Goal: Task Accomplishment & Management: Manage account settings

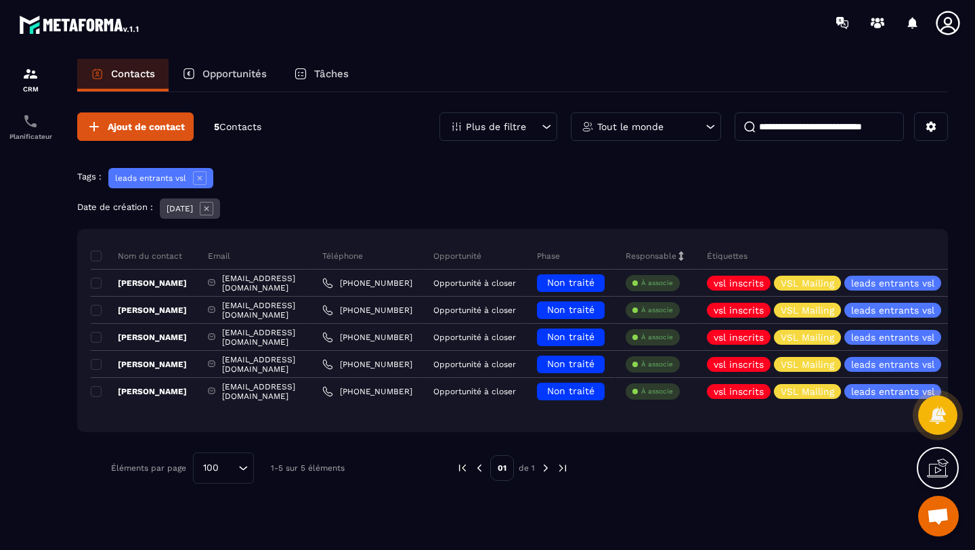
click at [213, 74] on p "Opportunités" at bounding box center [234, 74] width 64 height 12
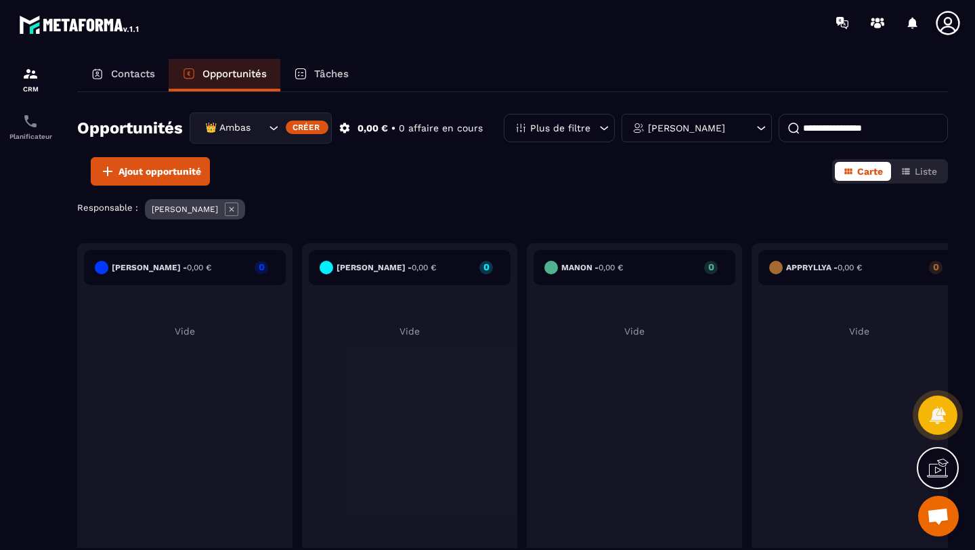
click at [703, 131] on p "[PERSON_NAME]" at bounding box center [686, 127] width 77 height 9
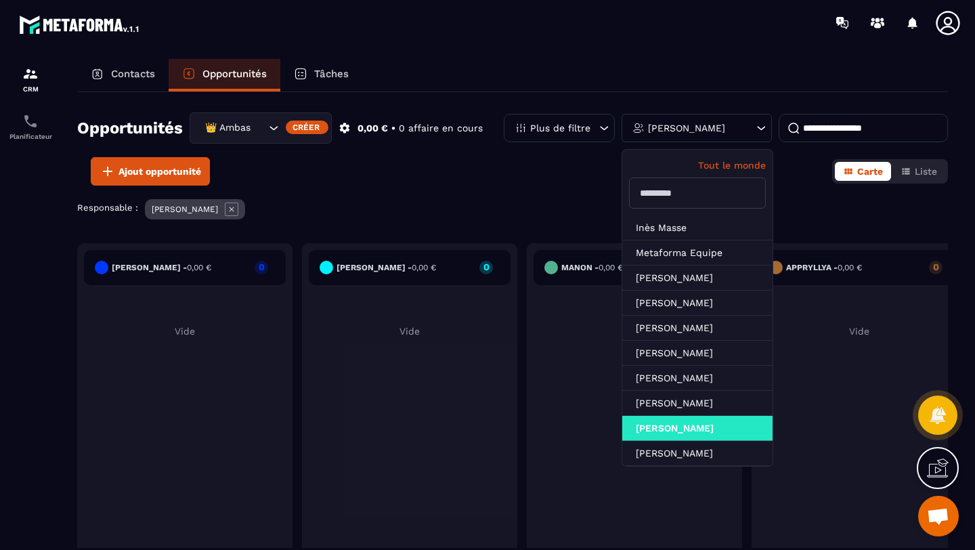
click at [661, 187] on input "text" at bounding box center [697, 192] width 137 height 31
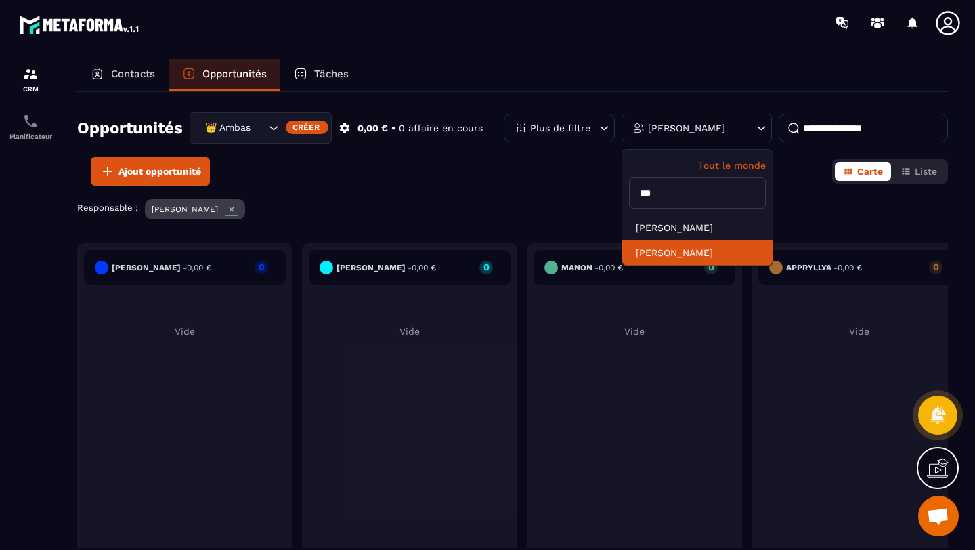
type input "***"
click at [691, 259] on li "[PERSON_NAME]" at bounding box center [697, 252] width 150 height 25
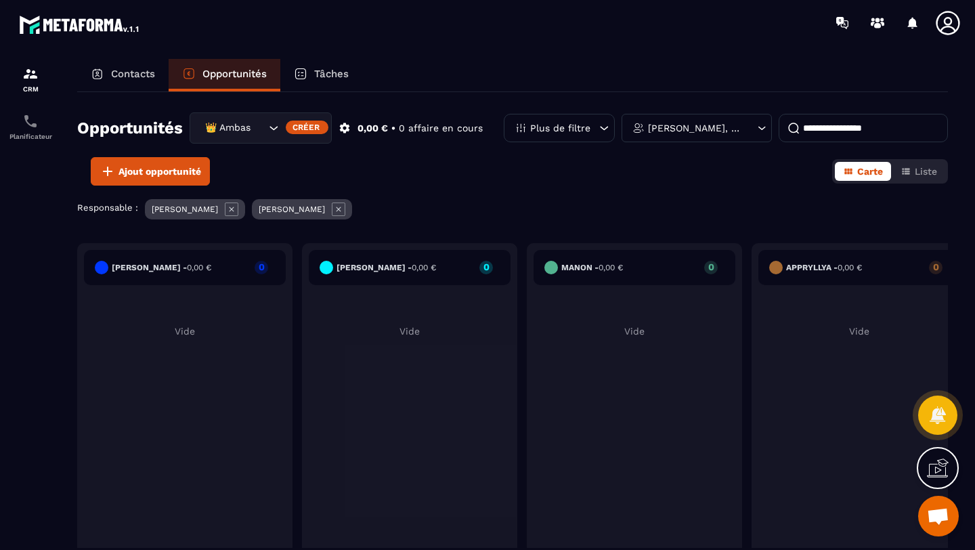
click at [234, 210] on icon at bounding box center [232, 209] width 5 height 5
click at [566, 129] on p "Plus de filtre" at bounding box center [560, 127] width 60 height 9
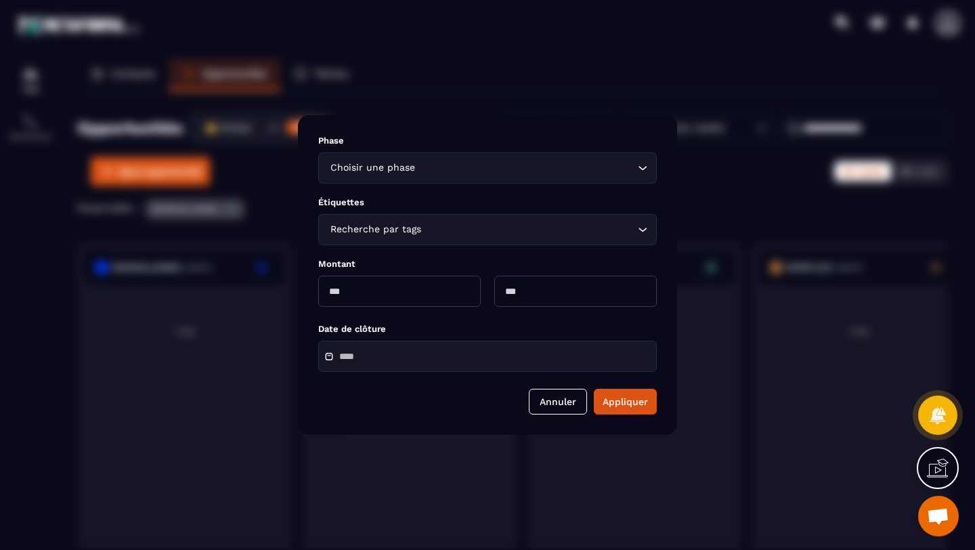
click at [521, 96] on div "Modal window" at bounding box center [487, 275] width 975 height 550
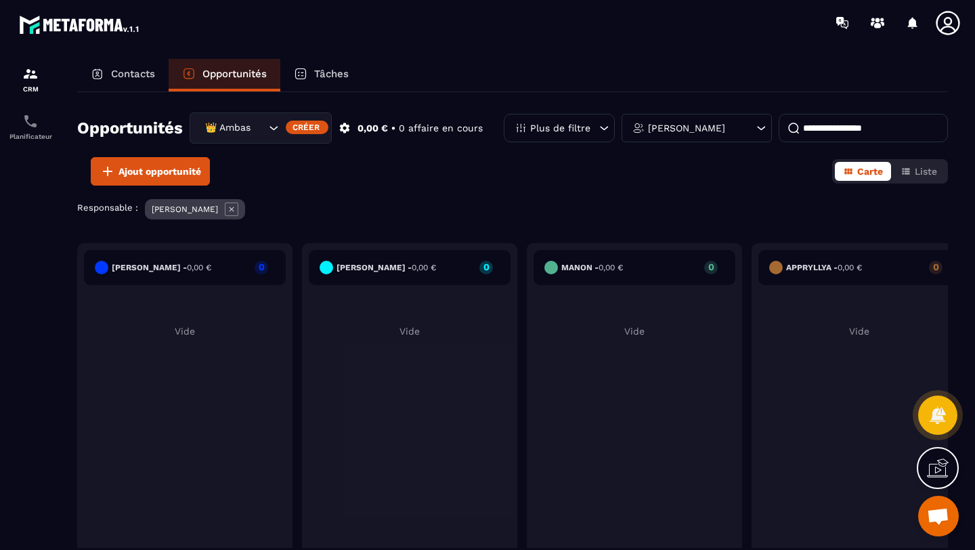
click at [228, 131] on div "👑 Ambassadrices" at bounding box center [233, 128] width 66 height 15
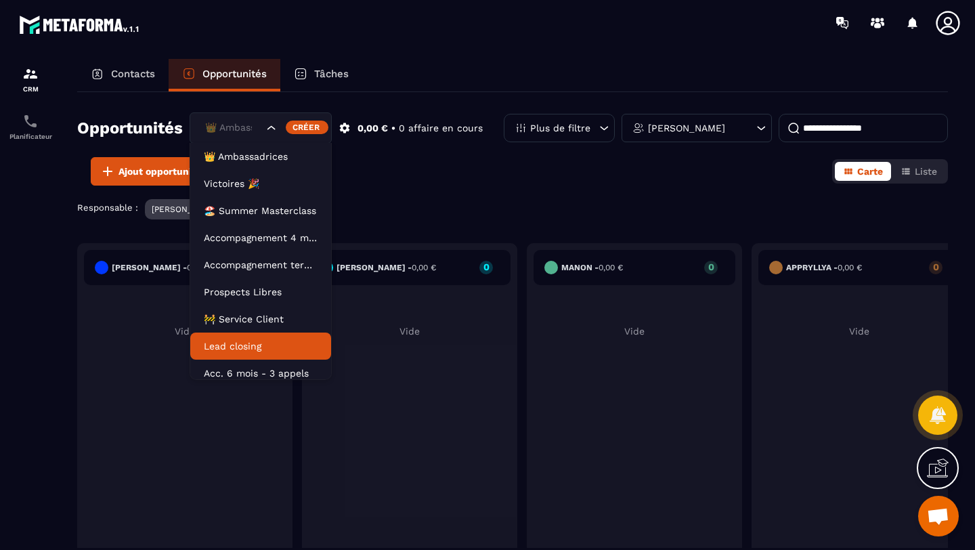
click at [243, 343] on p "Lead closing" at bounding box center [261, 346] width 114 height 14
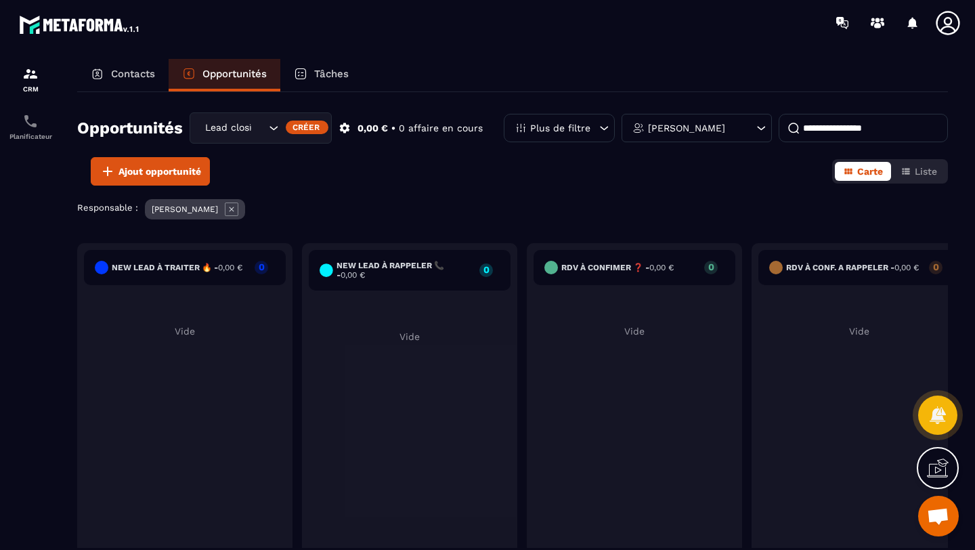
click at [230, 209] on icon at bounding box center [232, 209] width 5 height 5
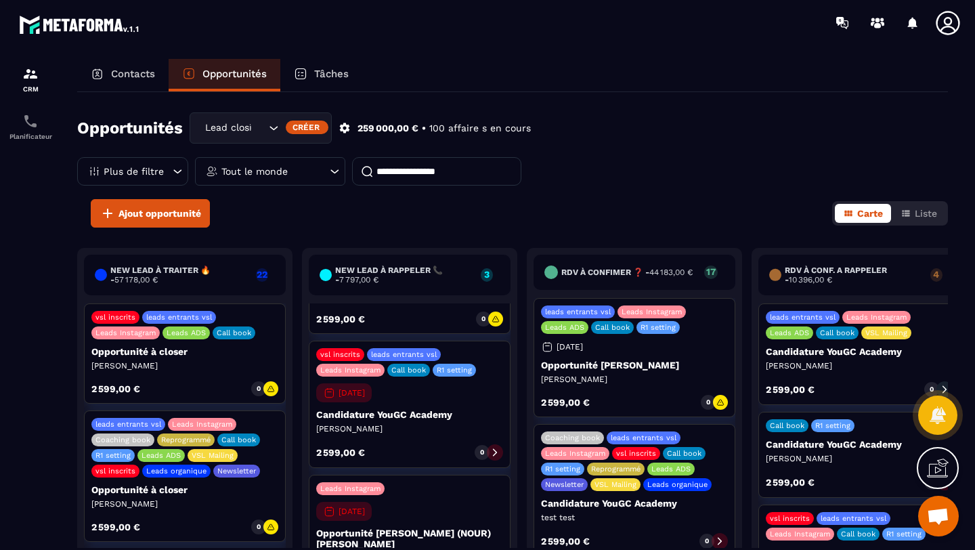
click at [333, 167] on icon at bounding box center [335, 172] width 14 height 14
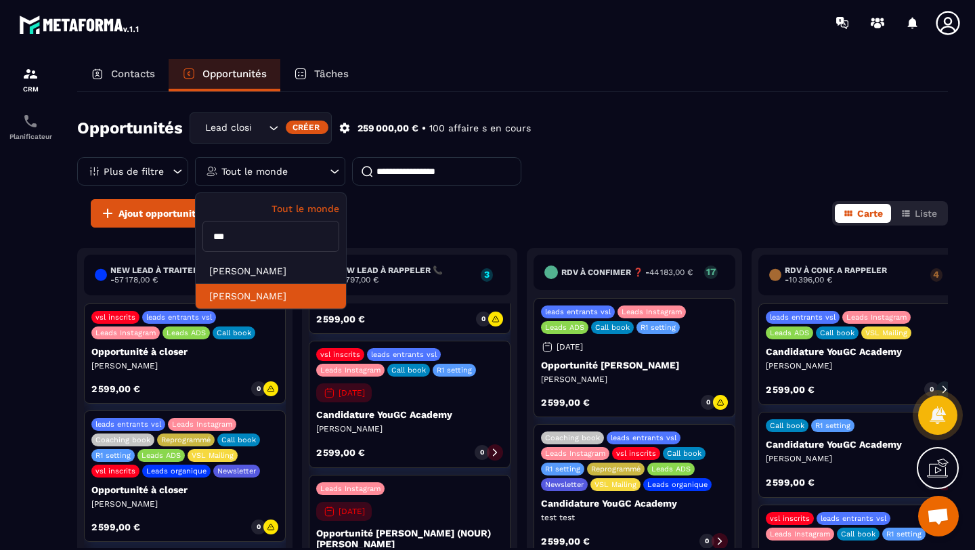
click at [236, 301] on li "[PERSON_NAME]" at bounding box center [271, 296] width 150 height 25
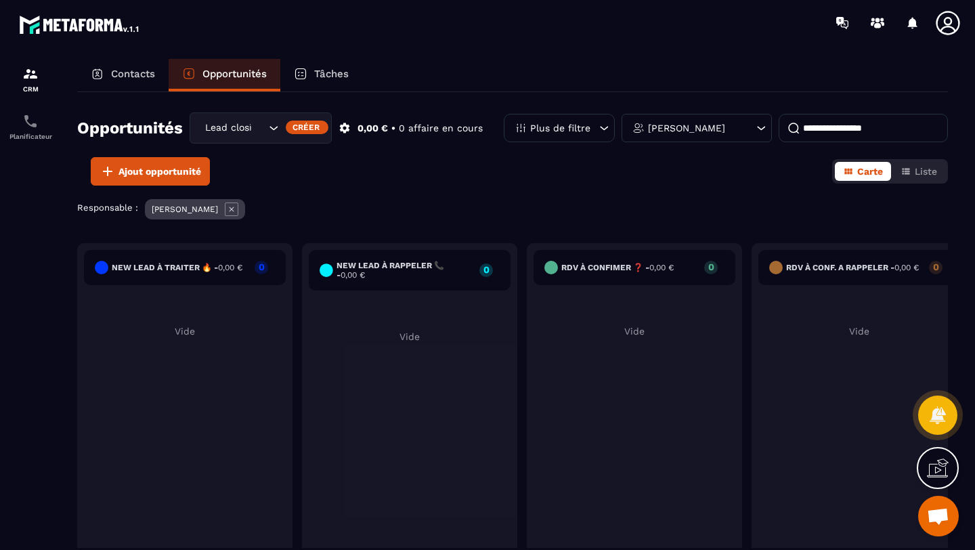
click at [717, 124] on div "[PERSON_NAME]" at bounding box center [697, 128] width 150 height 28
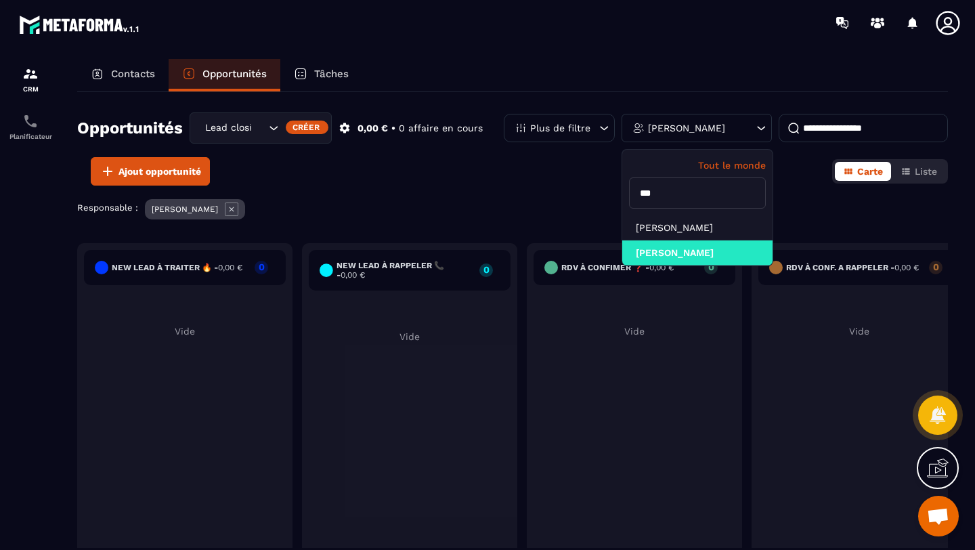
drag, startPoint x: 680, startPoint y: 194, endPoint x: 573, endPoint y: 173, distance: 109.7
click at [573, 173] on div "Opportunités Lead closing Créer 0,00 € • 0 affaire en cours Plus de filtre [PER…" at bounding box center [512, 320] width 871 height 456
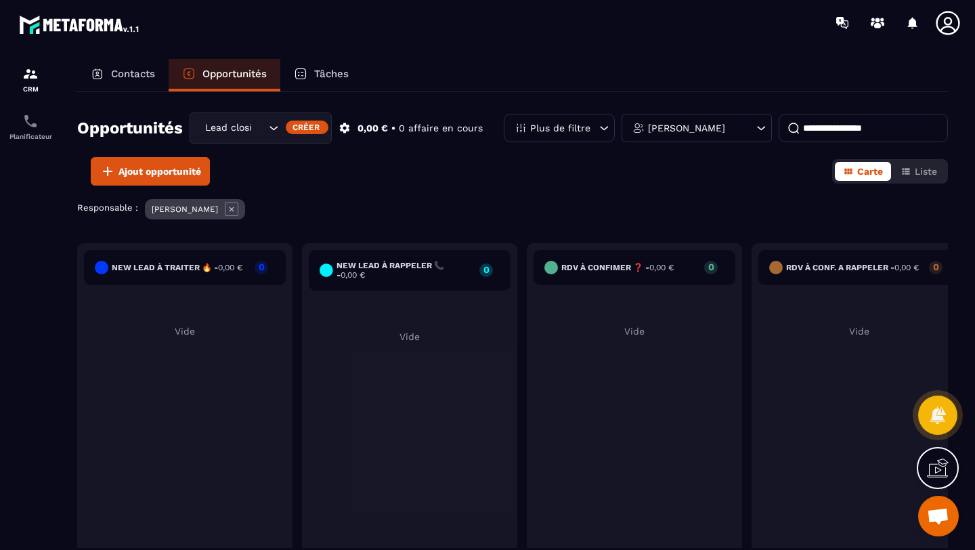
click at [697, 126] on p "[PERSON_NAME]" at bounding box center [686, 127] width 77 height 9
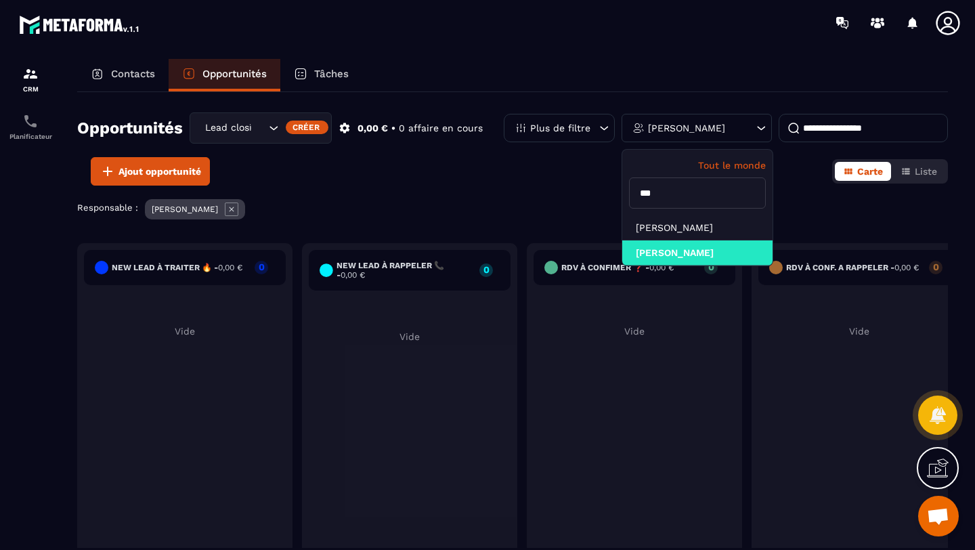
click at [678, 202] on input "***" at bounding box center [697, 192] width 137 height 31
type input "*"
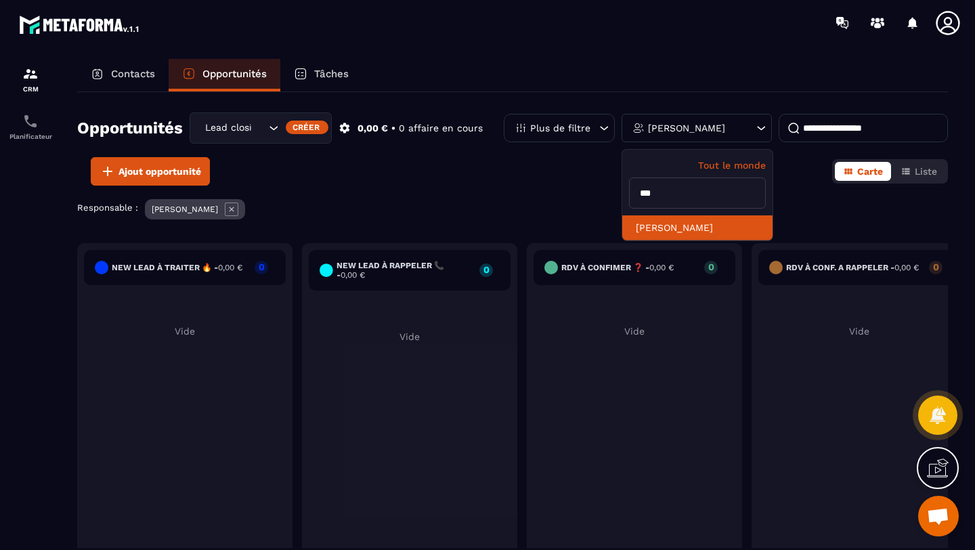
type input "***"
click at [693, 221] on li "[PERSON_NAME]" at bounding box center [697, 227] width 150 height 25
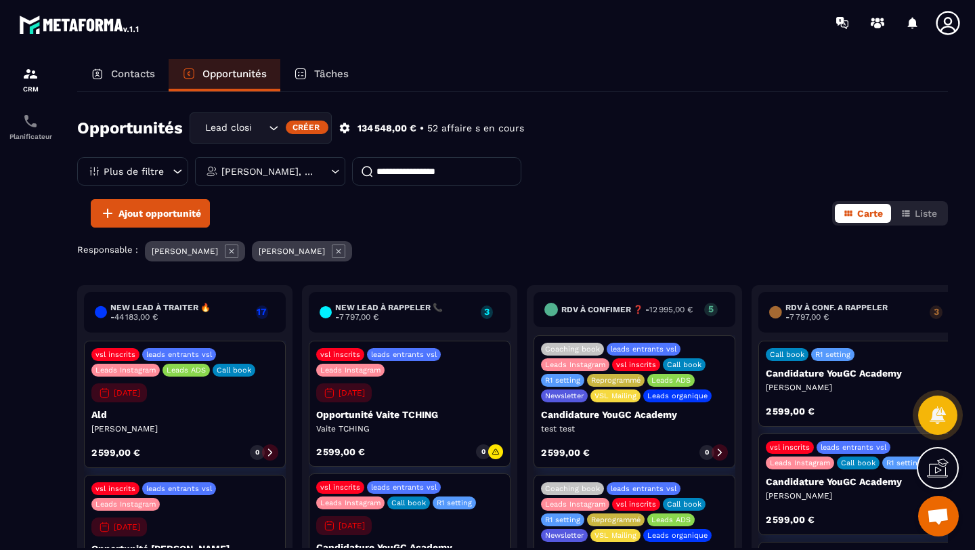
click at [329, 167] on icon at bounding box center [335, 172] width 12 height 14
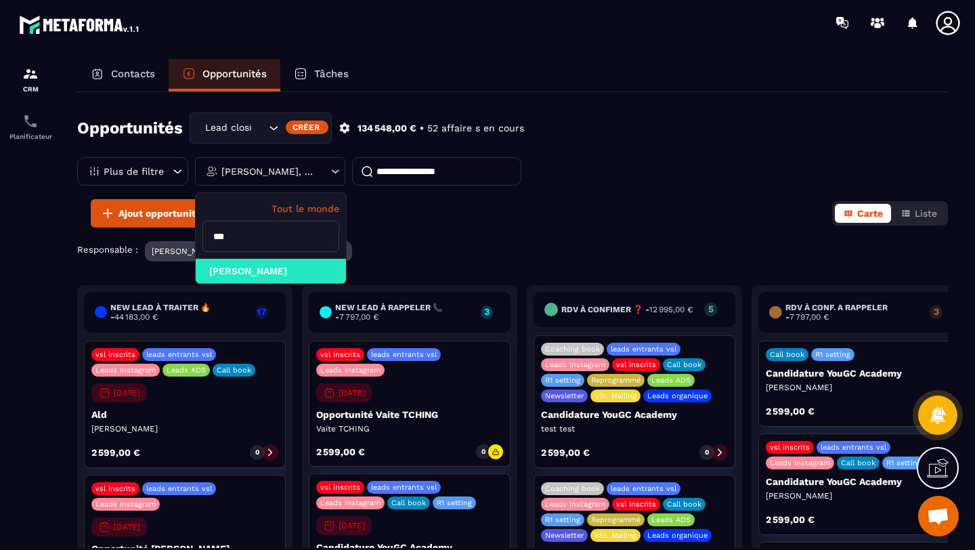
click at [269, 236] on input "***" at bounding box center [270, 236] width 137 height 31
type input "*"
type input "*****"
click at [276, 262] on li "[PERSON_NAME]" at bounding box center [271, 271] width 150 height 25
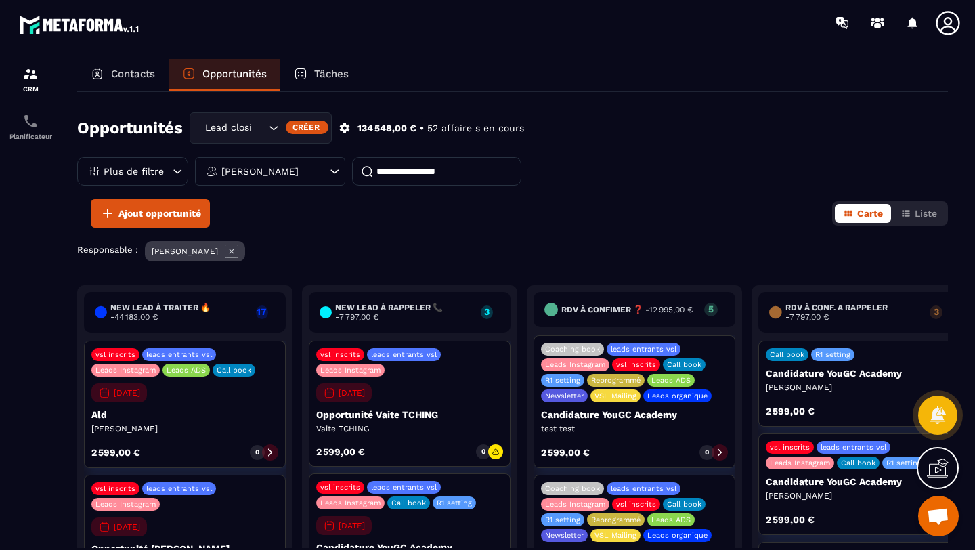
click at [238, 248] on icon at bounding box center [232, 251] width 14 height 14
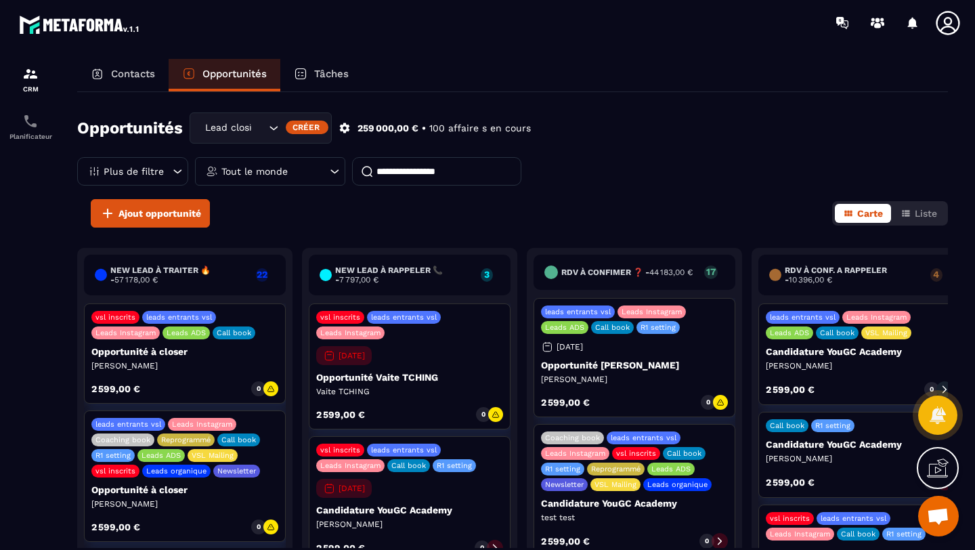
click at [329, 165] on icon at bounding box center [335, 172] width 14 height 14
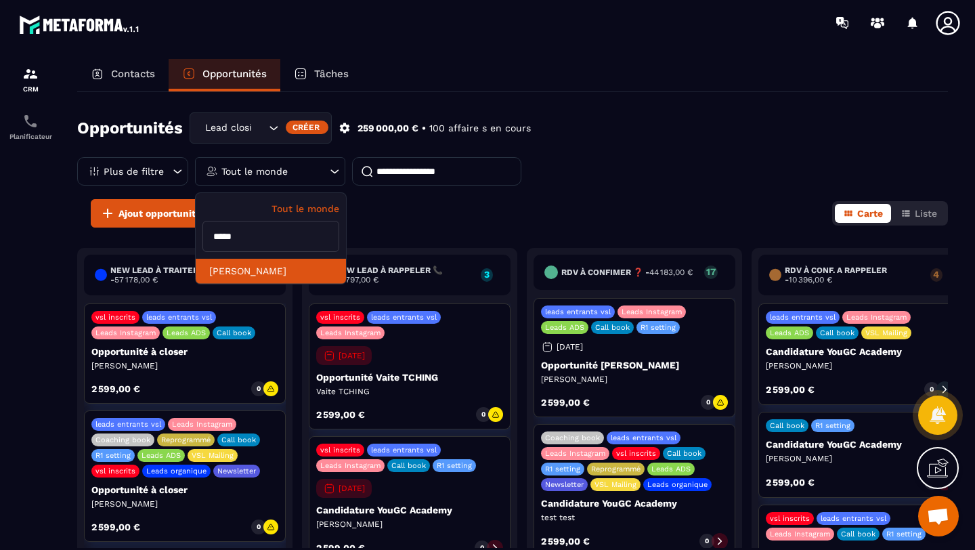
click at [250, 269] on li "[PERSON_NAME]" at bounding box center [271, 271] width 150 height 25
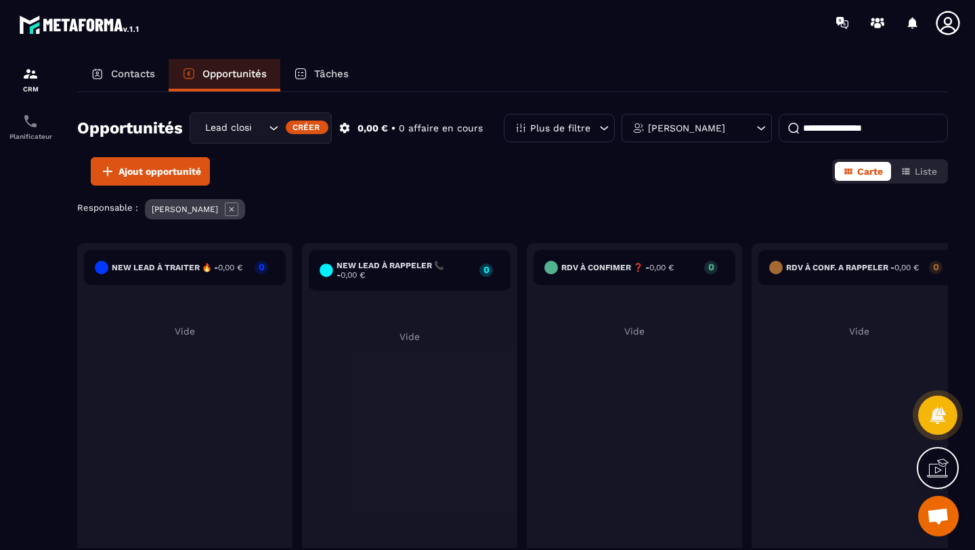
click at [134, 81] on div "Contacts" at bounding box center [122, 75] width 91 height 32
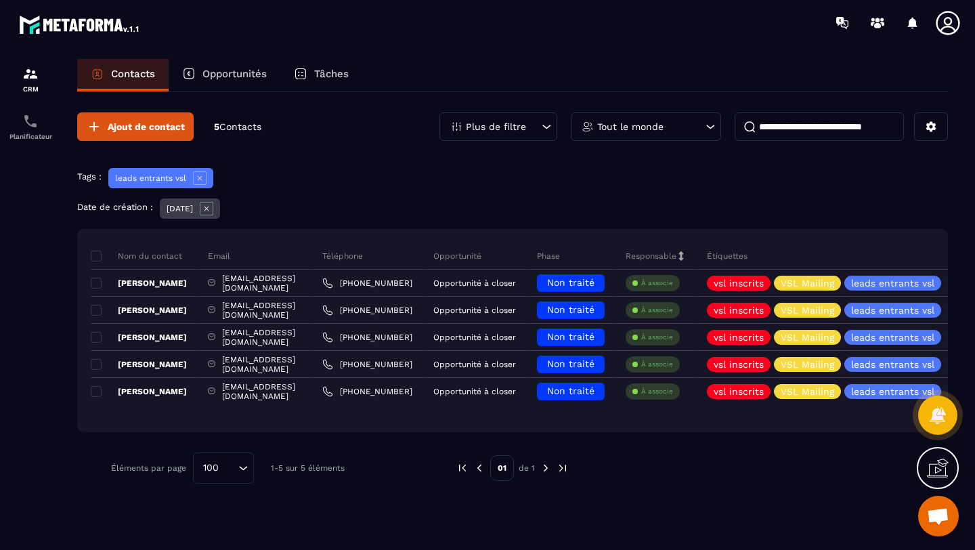
click at [712, 129] on icon at bounding box center [710, 127] width 14 height 14
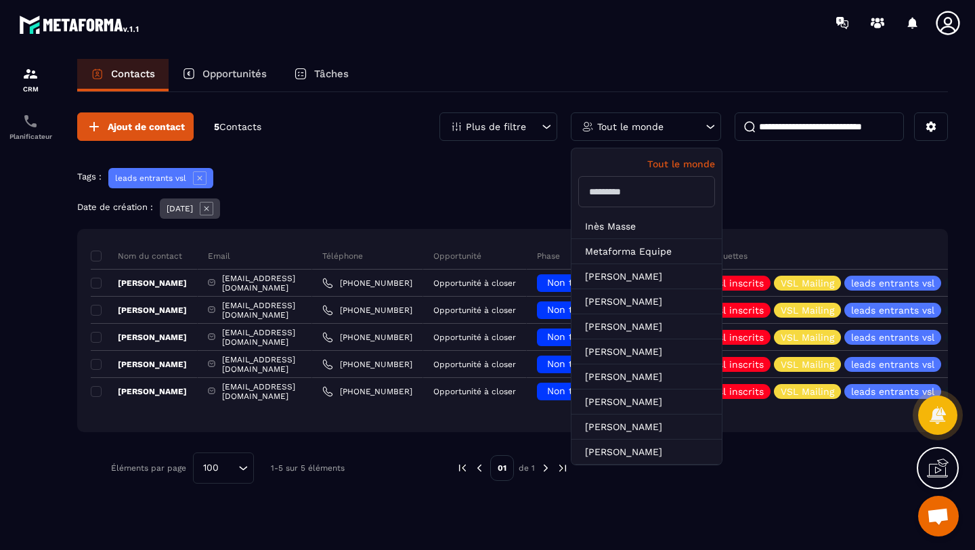
click at [645, 192] on input "text" at bounding box center [646, 191] width 137 height 31
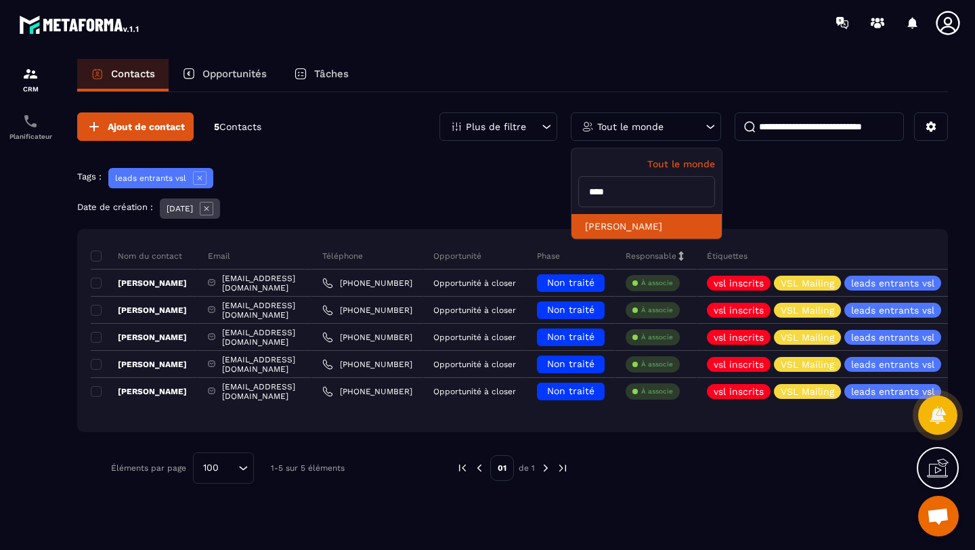
type input "****"
click at [660, 220] on li "[PERSON_NAME]" at bounding box center [646, 226] width 150 height 25
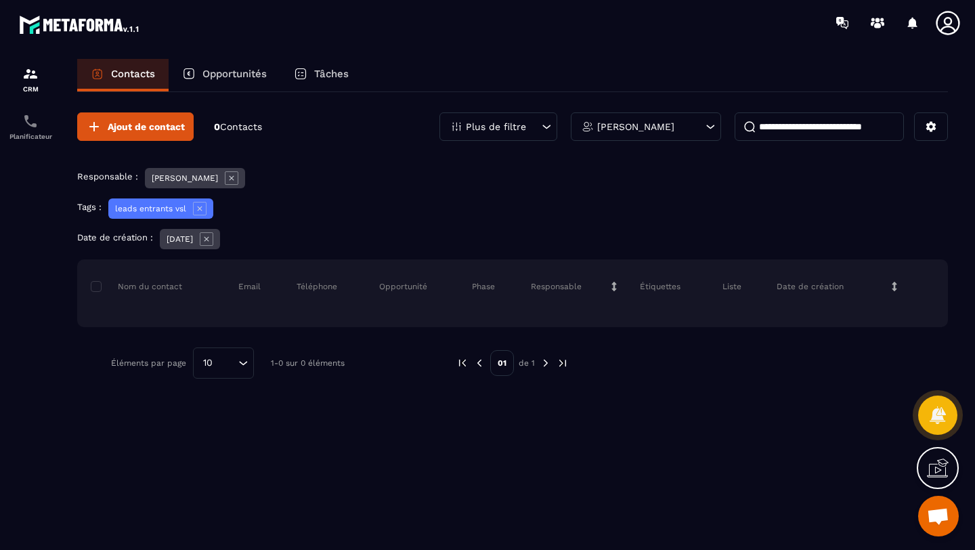
click at [542, 362] on img at bounding box center [546, 363] width 12 height 12
click at [545, 361] on img at bounding box center [546, 363] width 12 height 12
click at [485, 363] on div "01 de 1" at bounding box center [512, 362] width 112 height 31
click at [479, 364] on img at bounding box center [479, 363] width 12 height 12
click at [678, 125] on div "[PERSON_NAME]" at bounding box center [646, 126] width 150 height 28
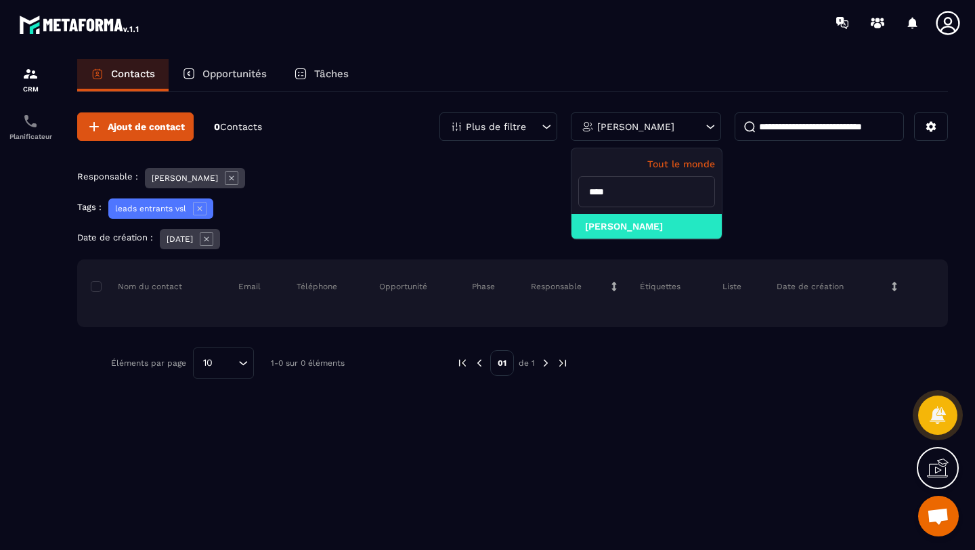
click at [680, 165] on p "Tout le monde" at bounding box center [646, 163] width 137 height 11
